Goal: Find specific page/section: Find specific page/section

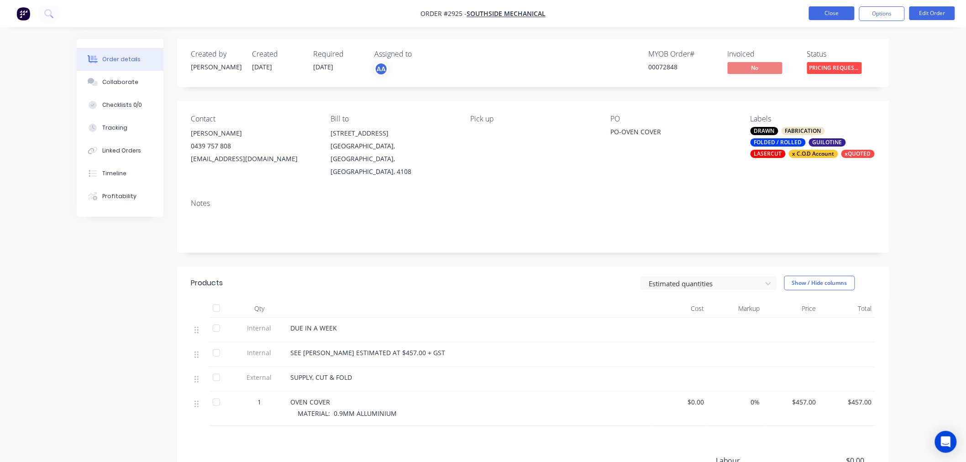
click at [821, 17] on button "Close" at bounding box center [832, 13] width 46 height 14
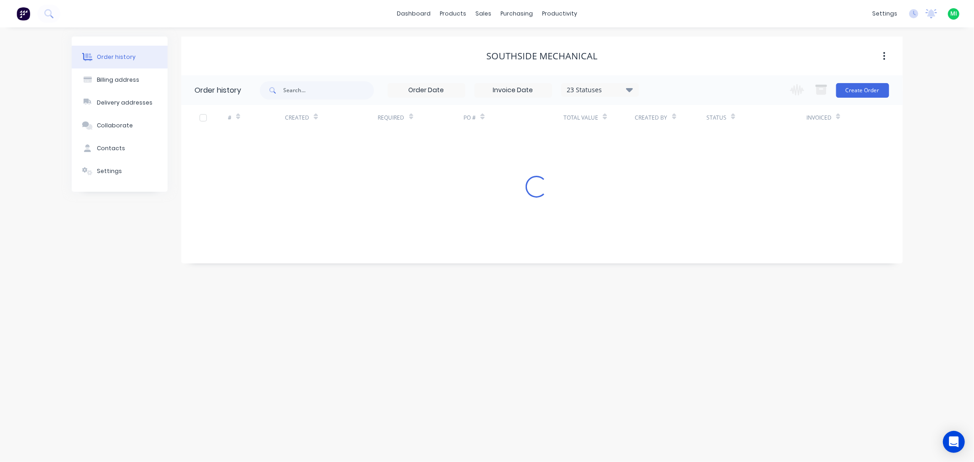
click at [18, 15] on img at bounding box center [23, 14] width 14 height 14
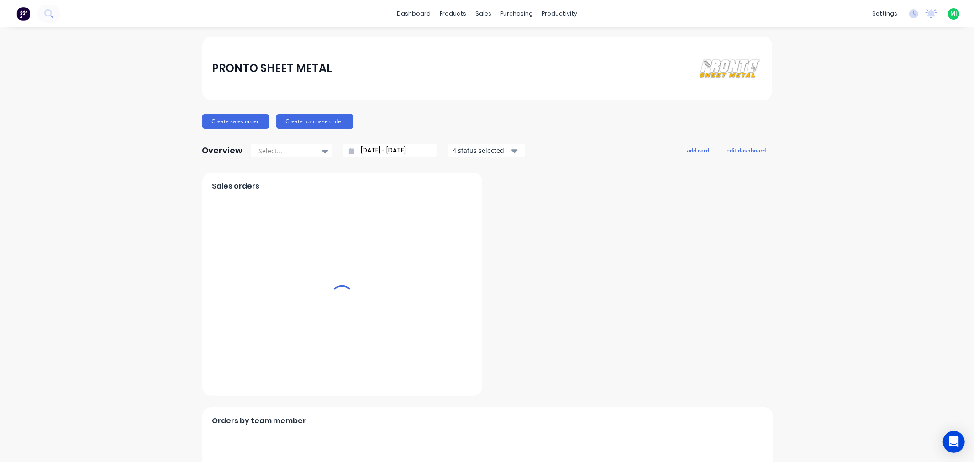
click at [950, 16] on span "MI" at bounding box center [953, 14] width 7 height 8
